Goal: Navigation & Orientation: Find specific page/section

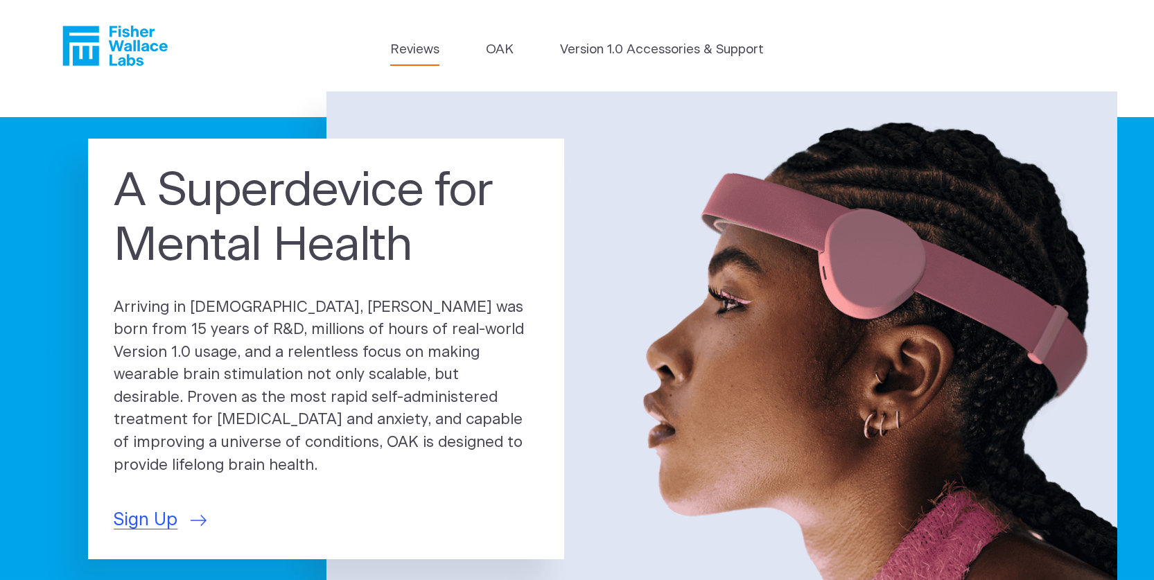
click at [411, 50] on link "Reviews" at bounding box center [414, 49] width 49 height 19
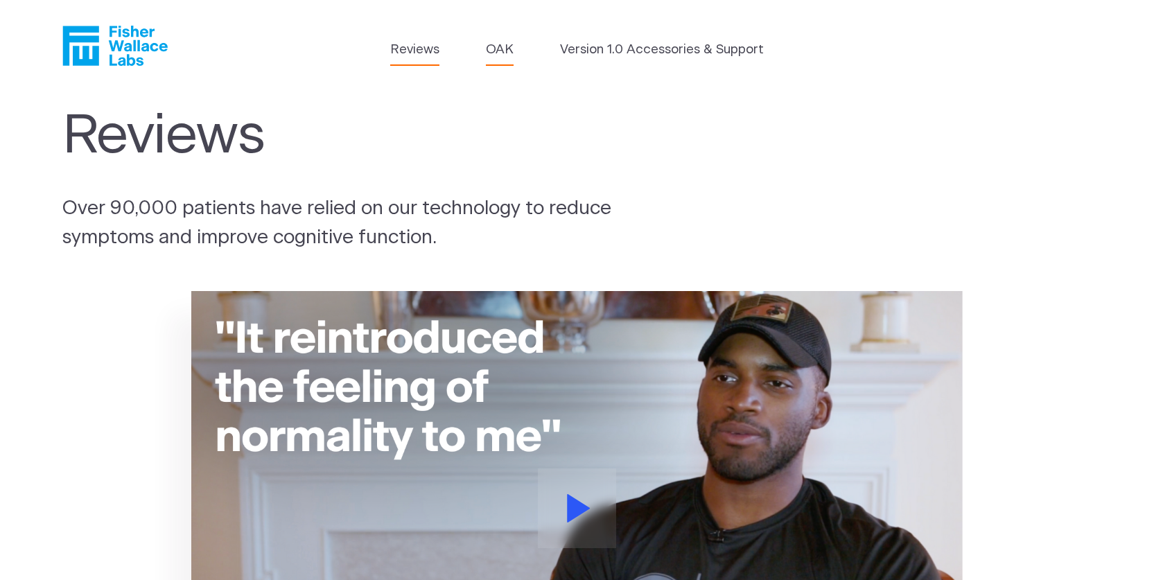
click at [510, 43] on link "OAK" at bounding box center [500, 49] width 28 height 19
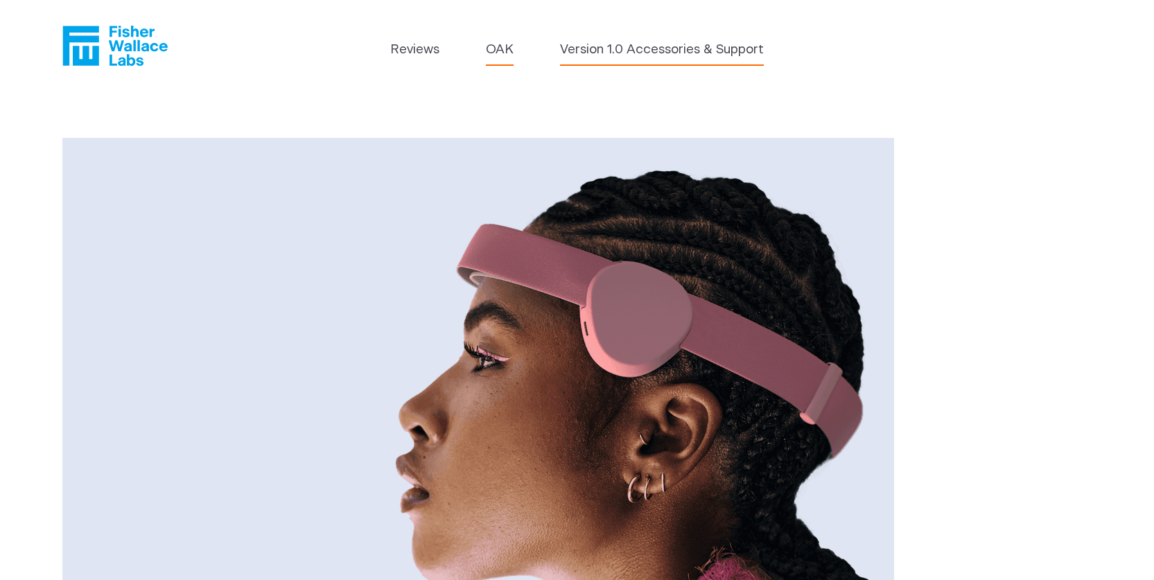
click at [596, 55] on link "Version 1.0 Accessories & Support" at bounding box center [662, 49] width 204 height 19
